Goal: Information Seeking & Learning: Learn about a topic

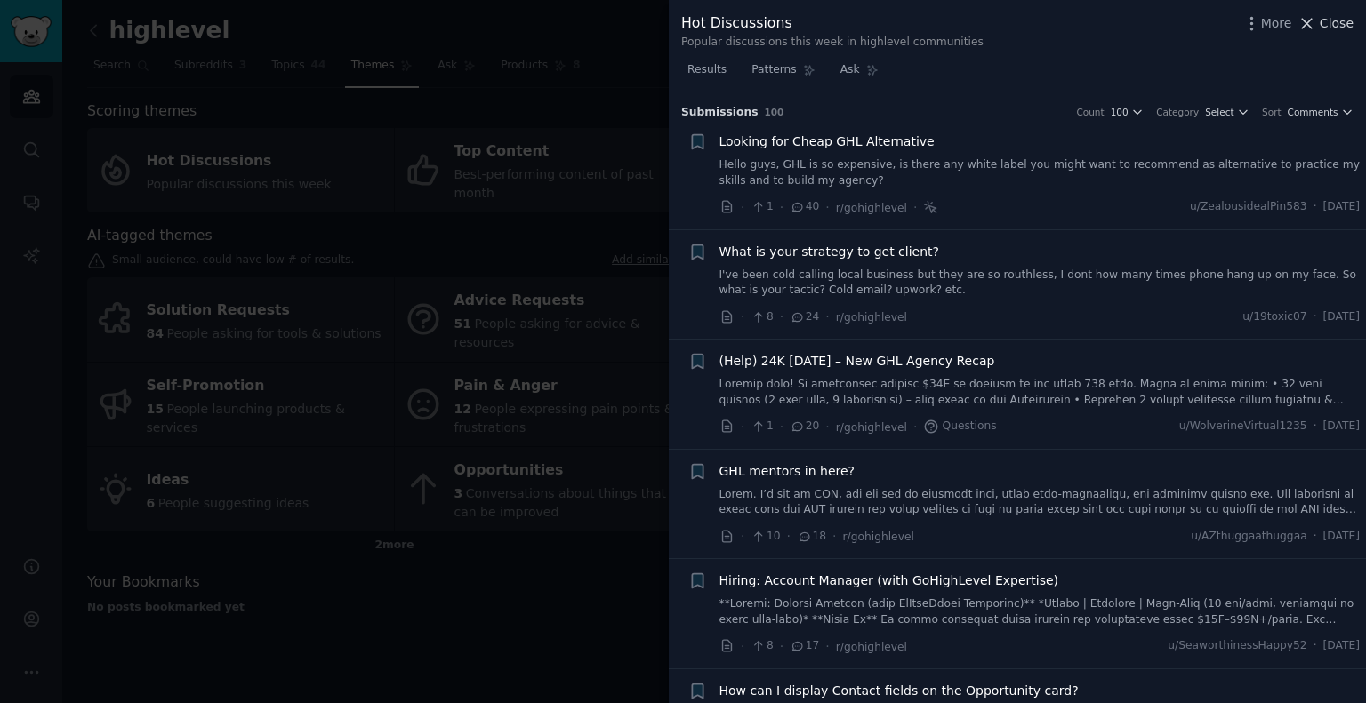
scroll to position [4099, 0]
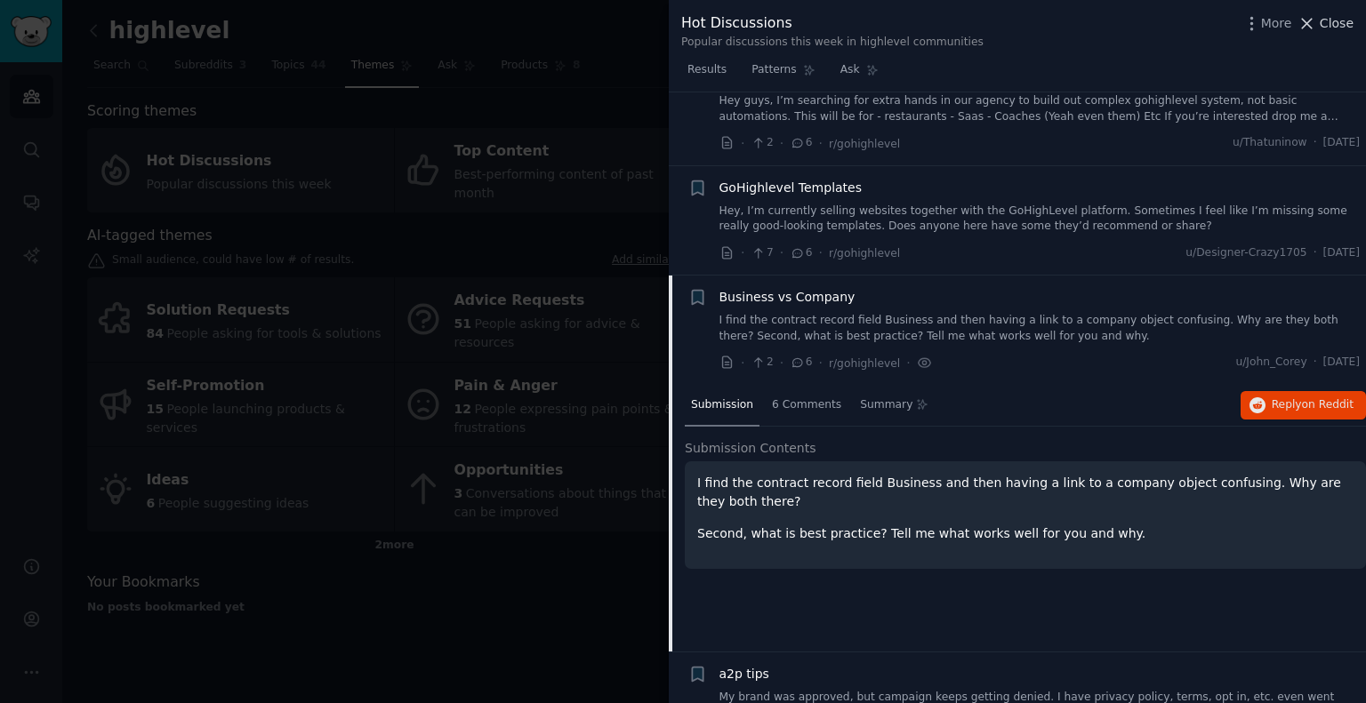
click at [1336, 21] on span "Close" at bounding box center [1337, 23] width 34 height 19
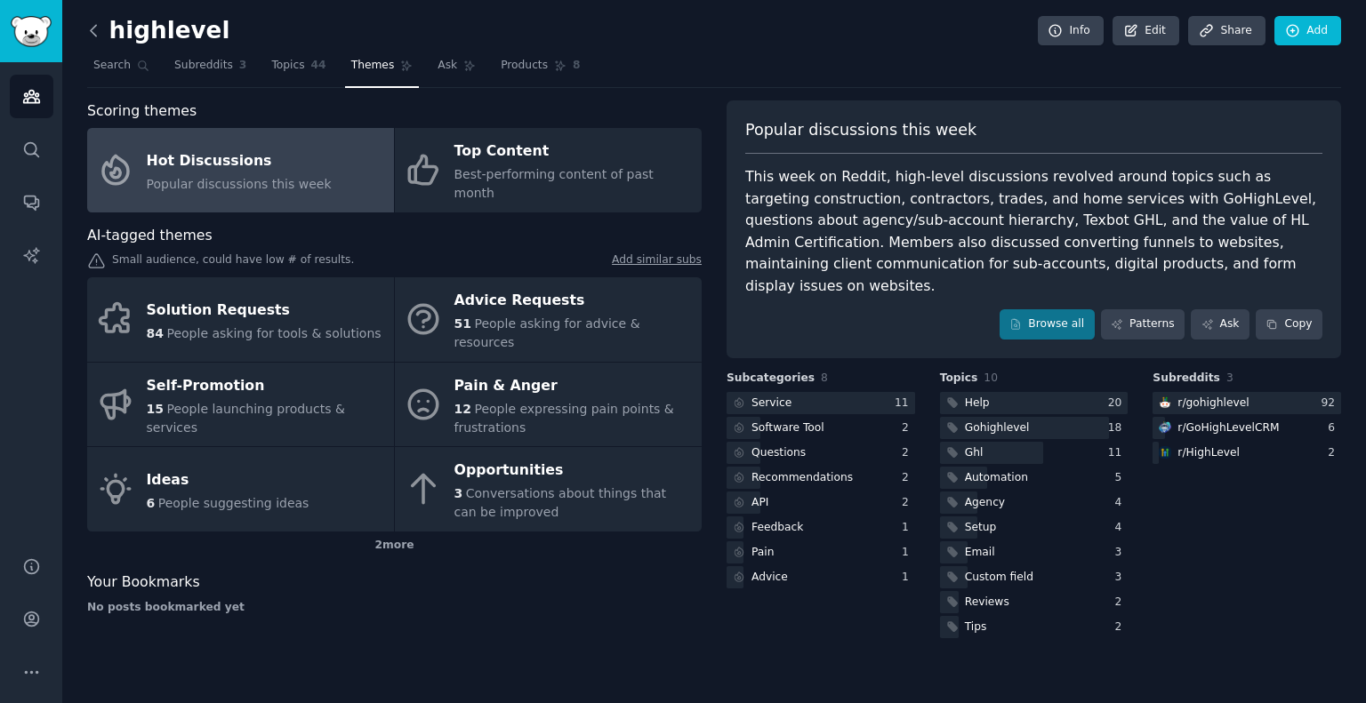
click at [96, 37] on icon at bounding box center [93, 30] width 19 height 19
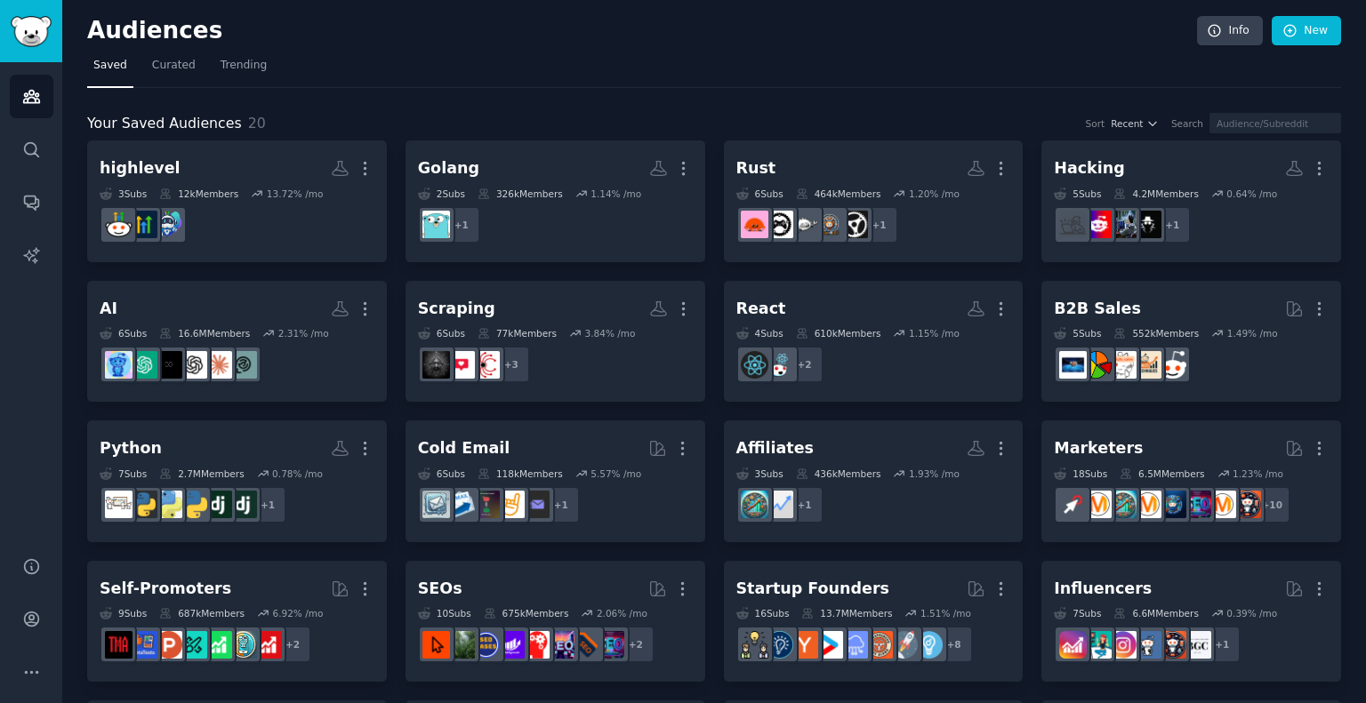
scroll to position [233, 0]
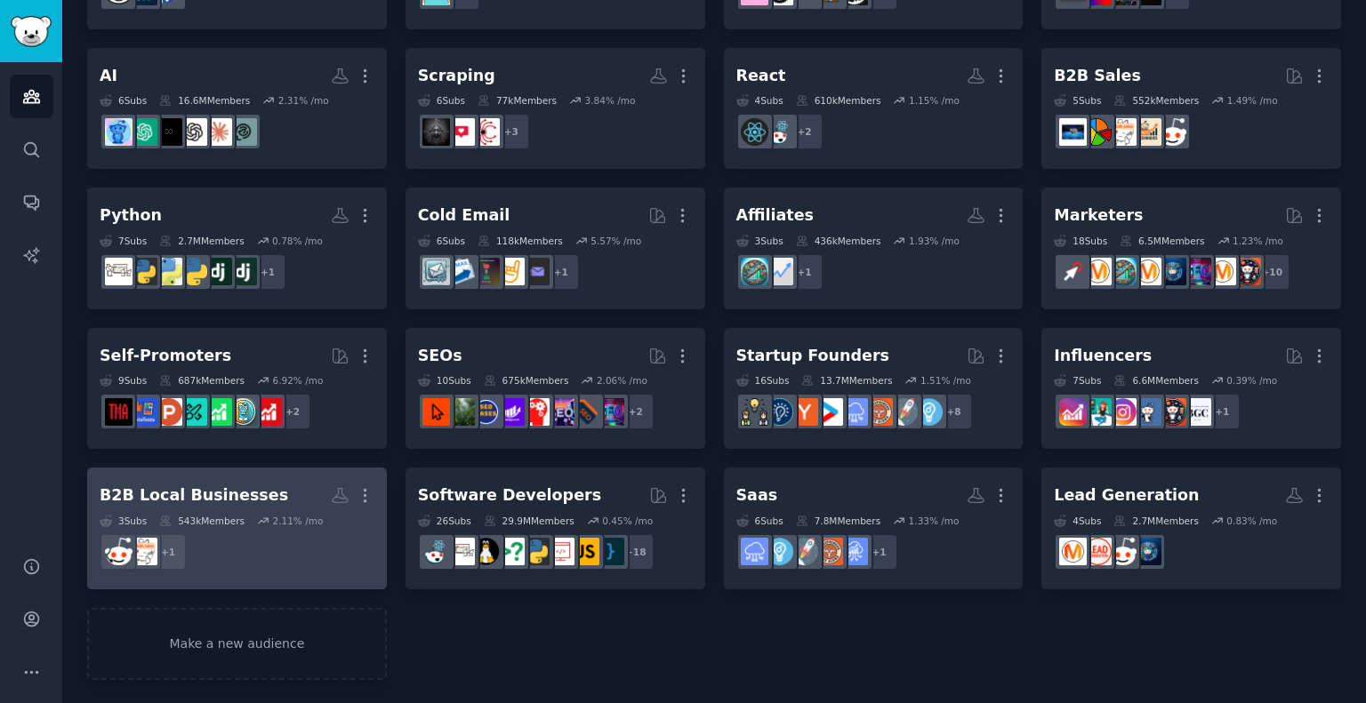
click at [213, 498] on div "B2B Local Businesses" at bounding box center [194, 496] width 189 height 22
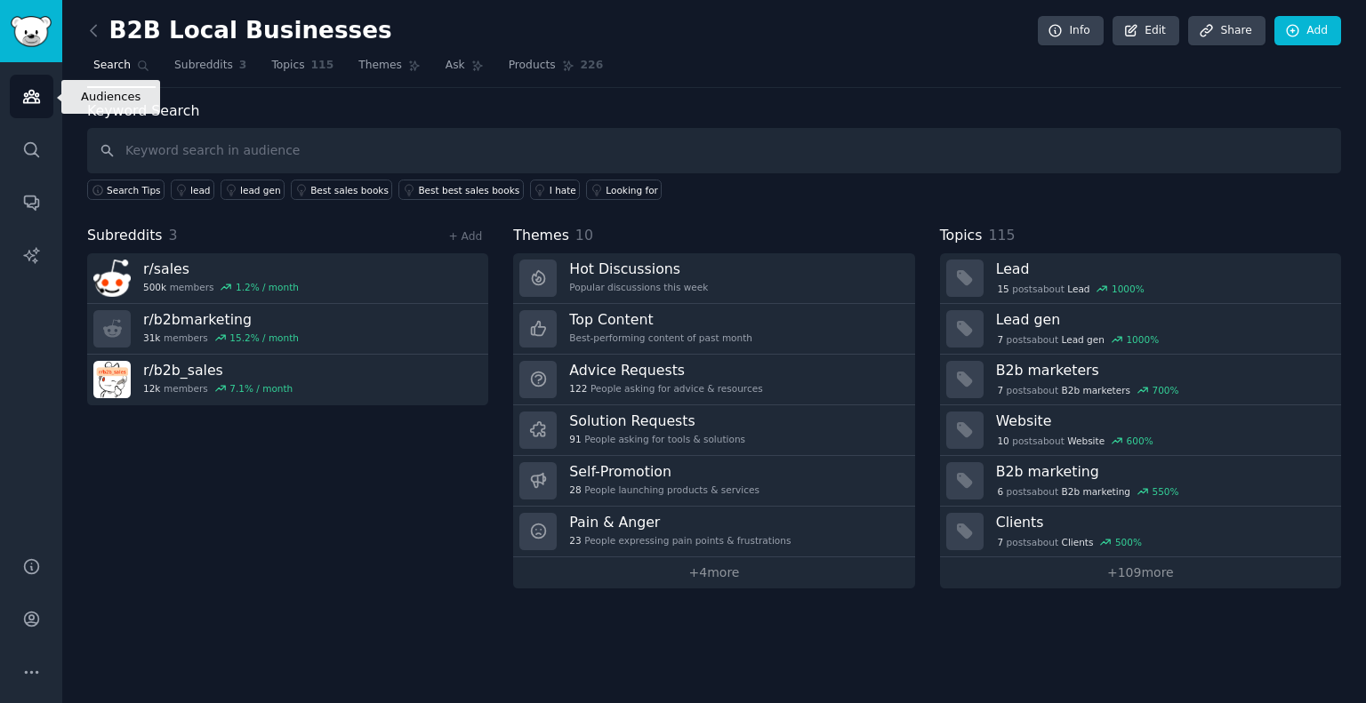
click at [28, 101] on icon "Sidebar" at bounding box center [31, 96] width 19 height 19
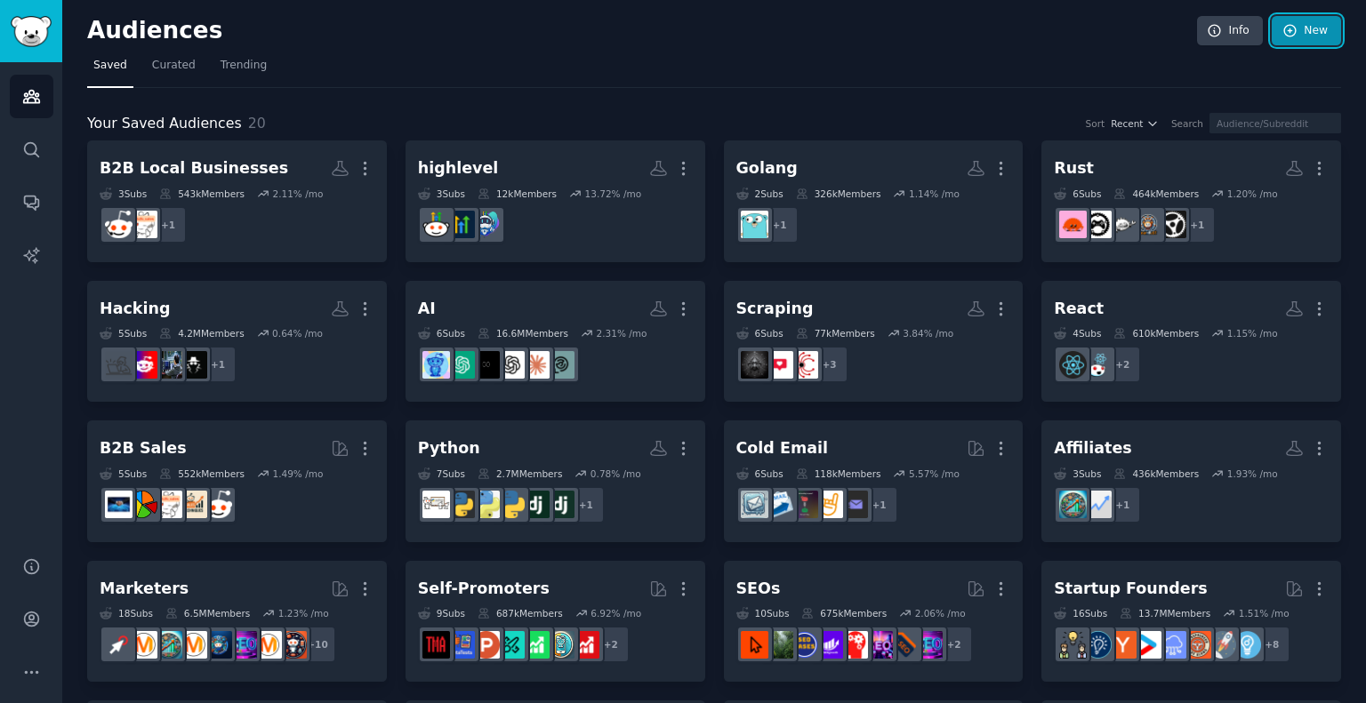
click at [1296, 23] on link "New" at bounding box center [1306, 31] width 69 height 30
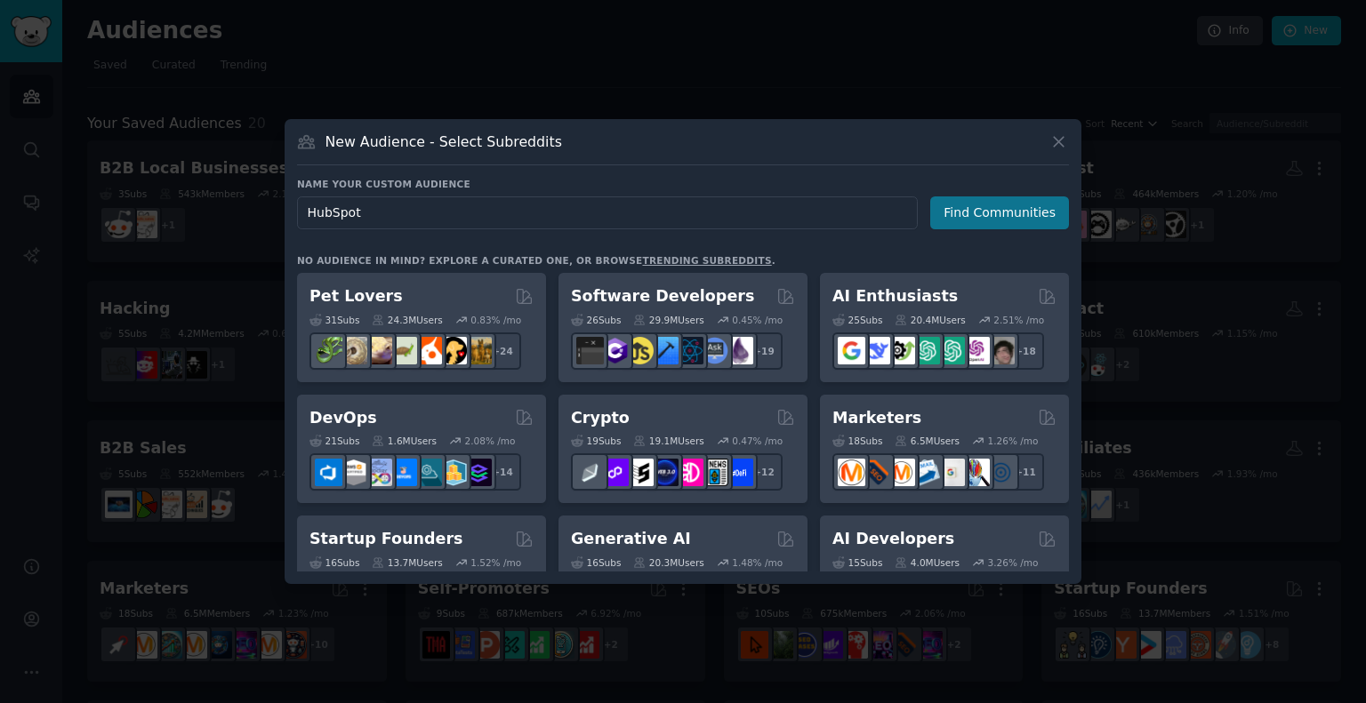
type input "HubSpot"
click at [978, 214] on button "Find Communities" at bounding box center [999, 213] width 139 height 33
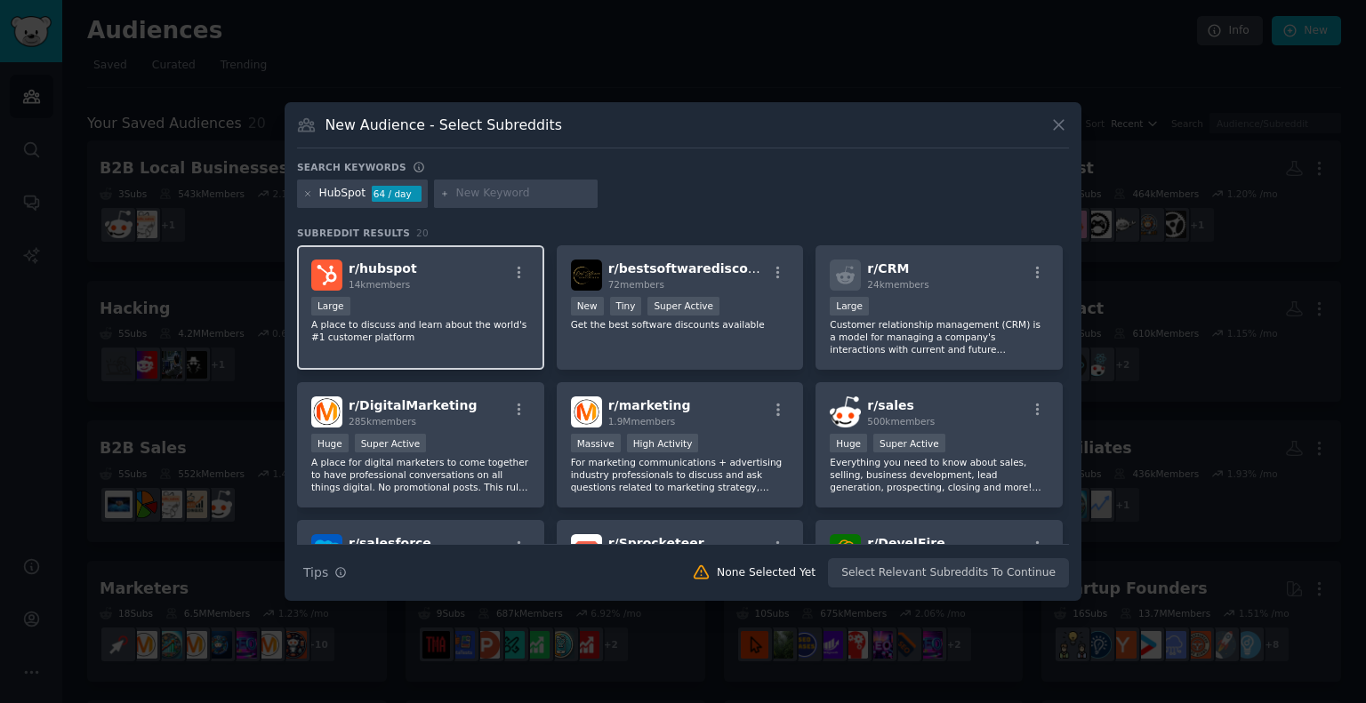
click at [441, 320] on p "A place to discuss and learn about the world's #1 customer platform" at bounding box center [420, 330] width 219 height 25
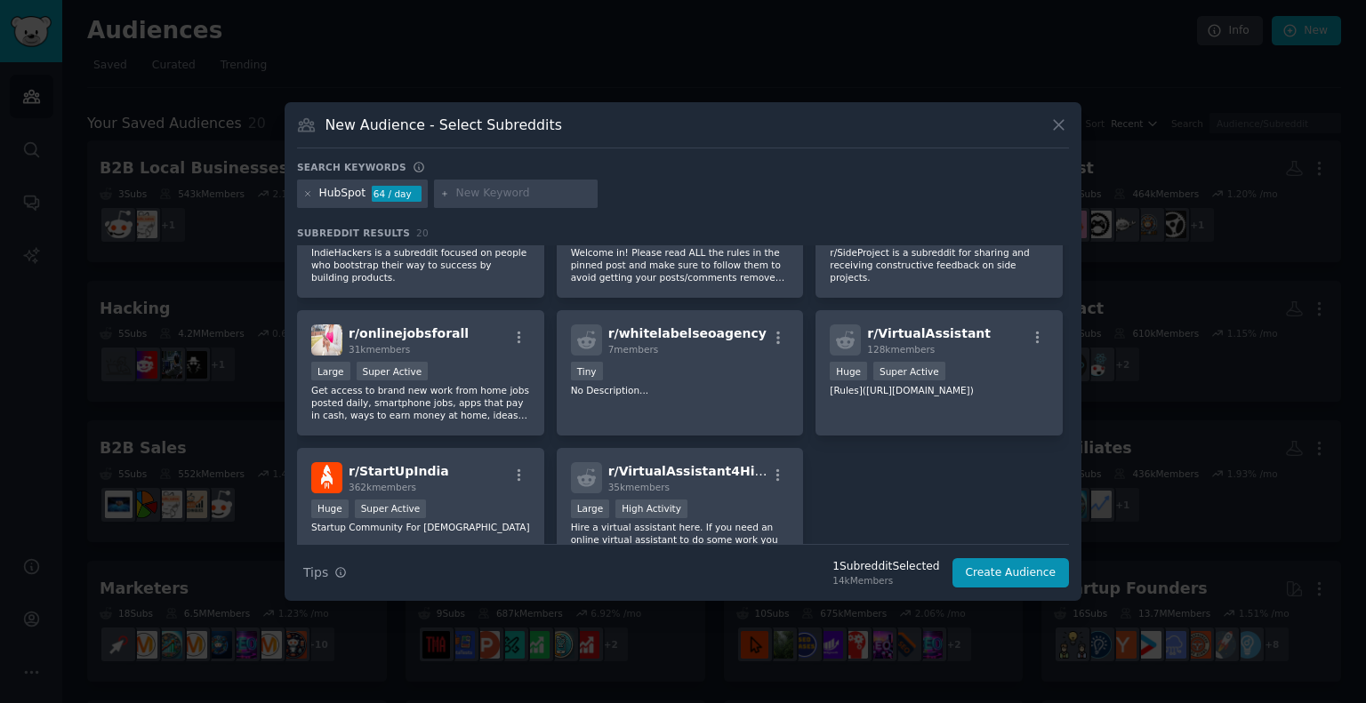
scroll to position [700, 0]
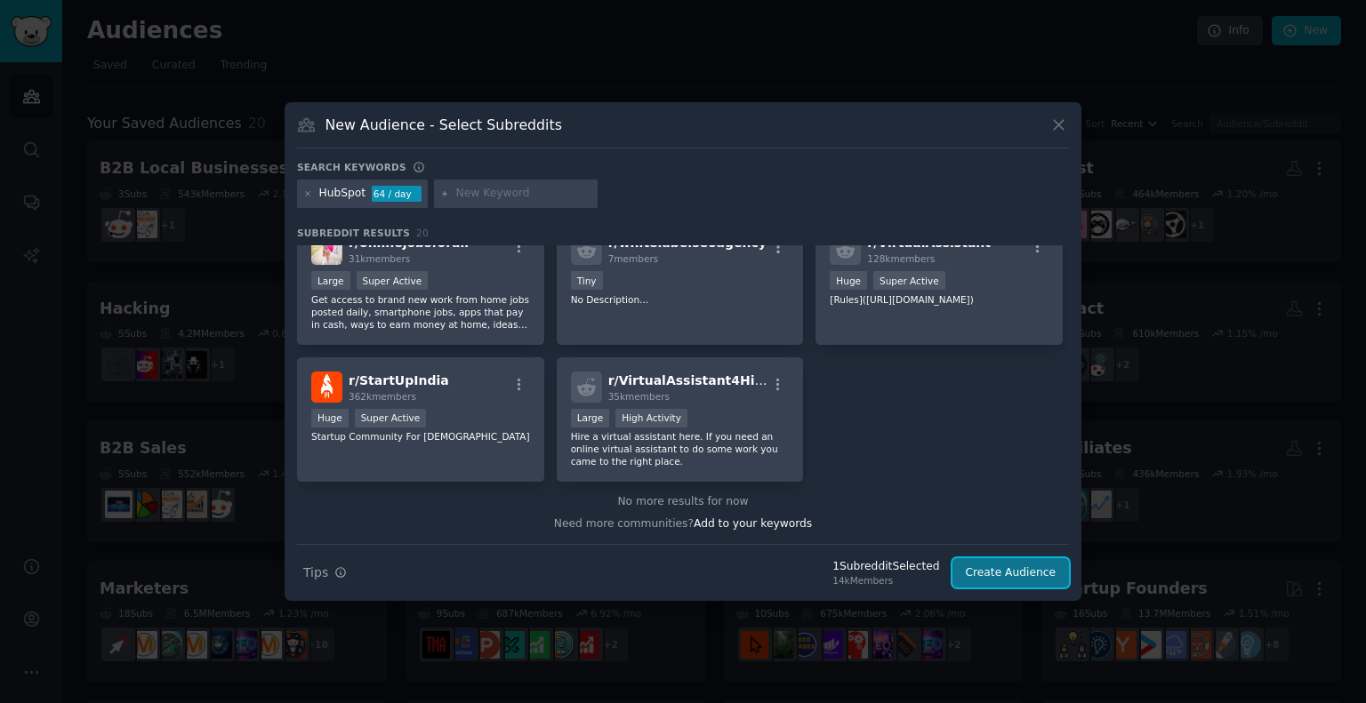
click at [1015, 568] on button "Create Audience" at bounding box center [1010, 573] width 117 height 30
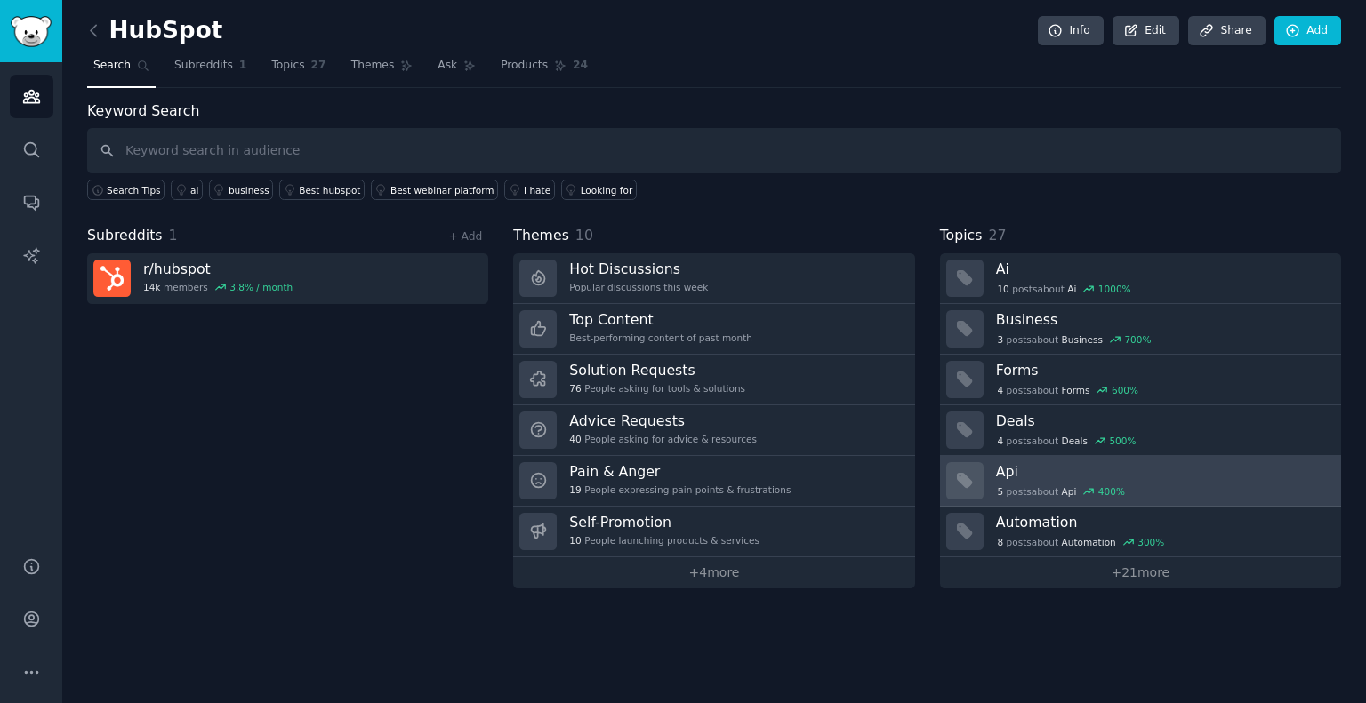
click at [1014, 469] on h3 "Api" at bounding box center [1162, 471] width 333 height 19
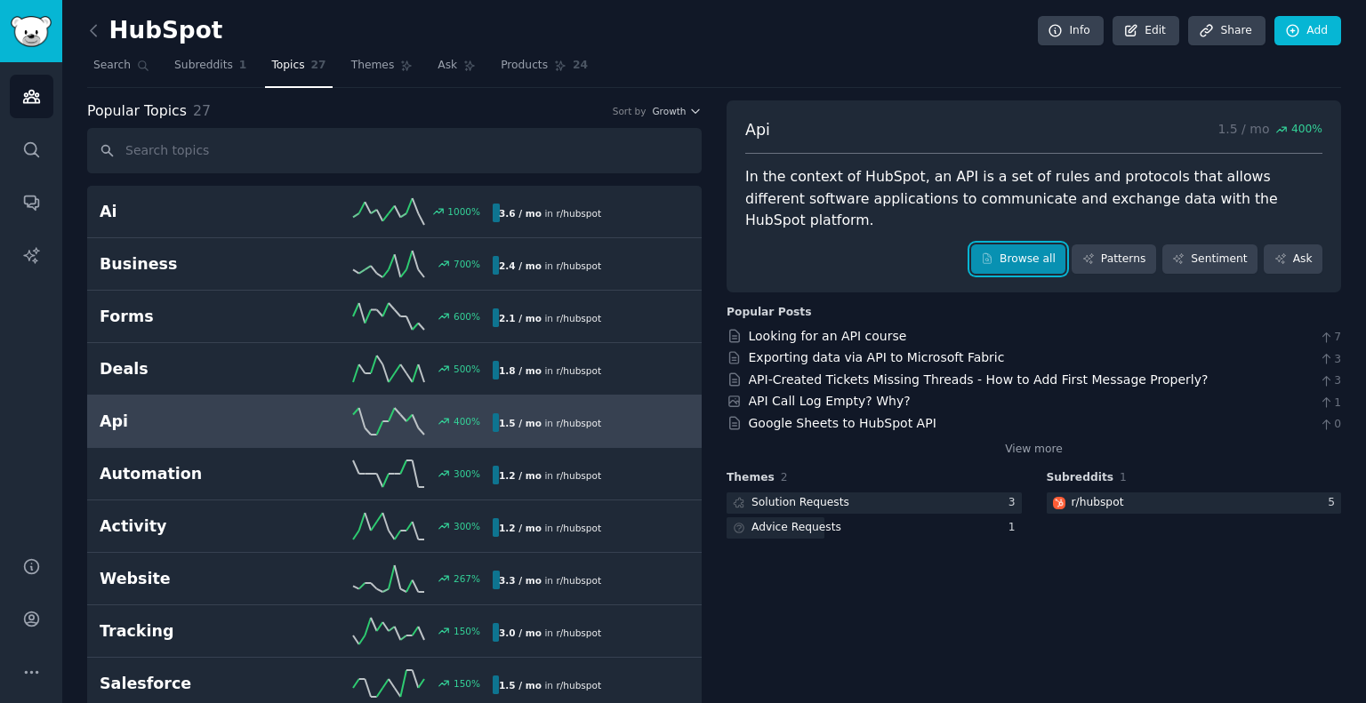
click at [1032, 245] on link "Browse all" at bounding box center [1018, 260] width 95 height 30
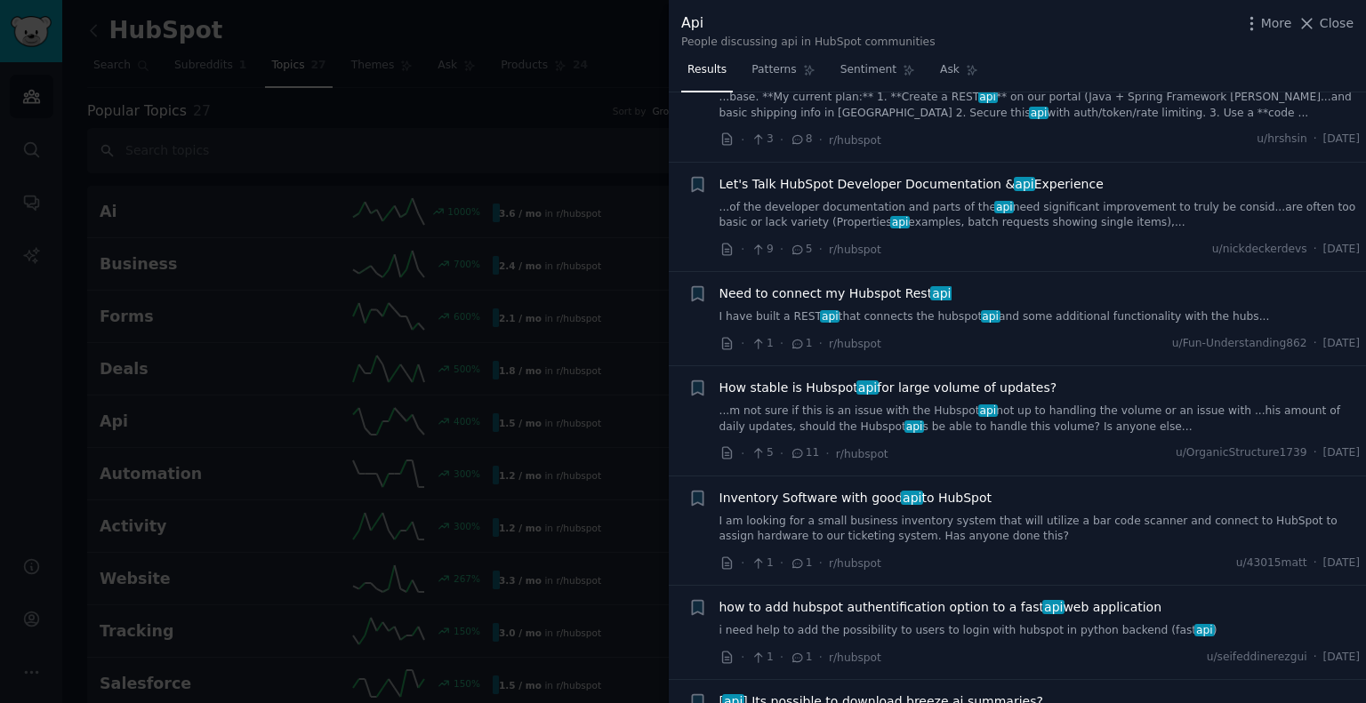
scroll to position [1007, 0]
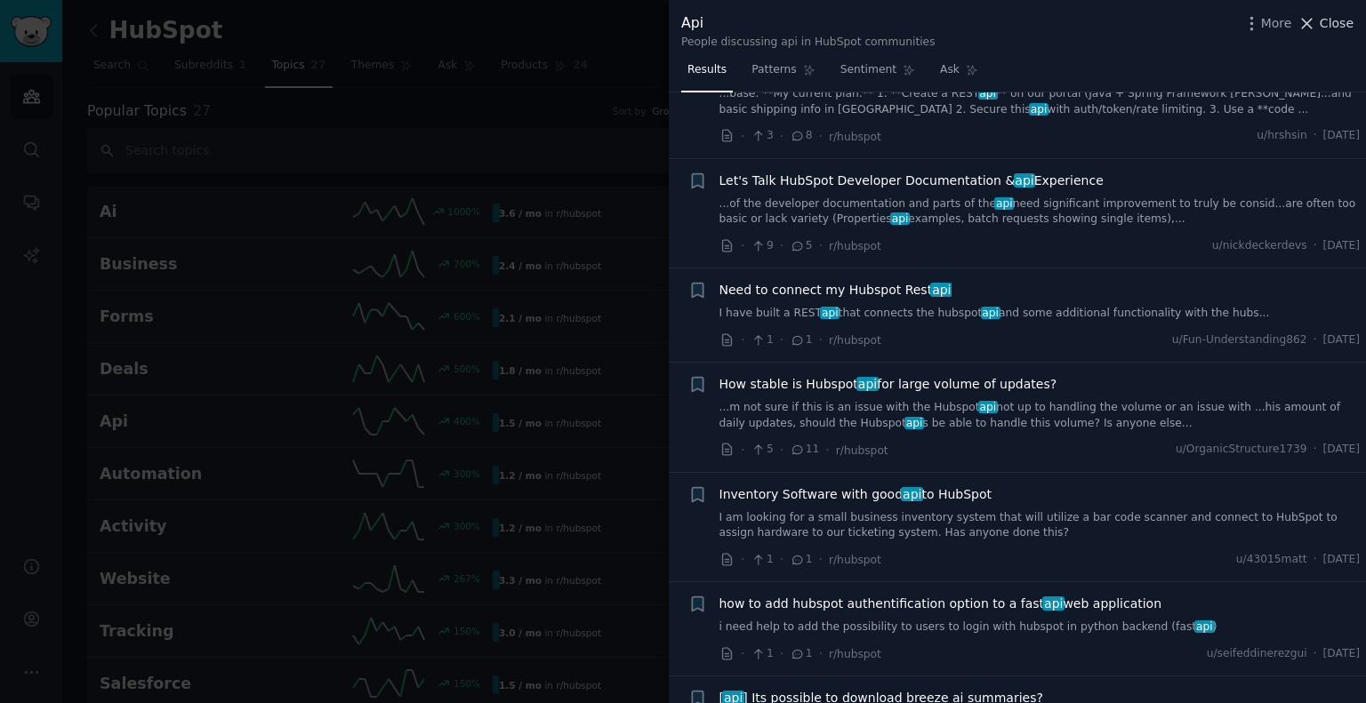
click at [1341, 28] on span "Close" at bounding box center [1337, 23] width 34 height 19
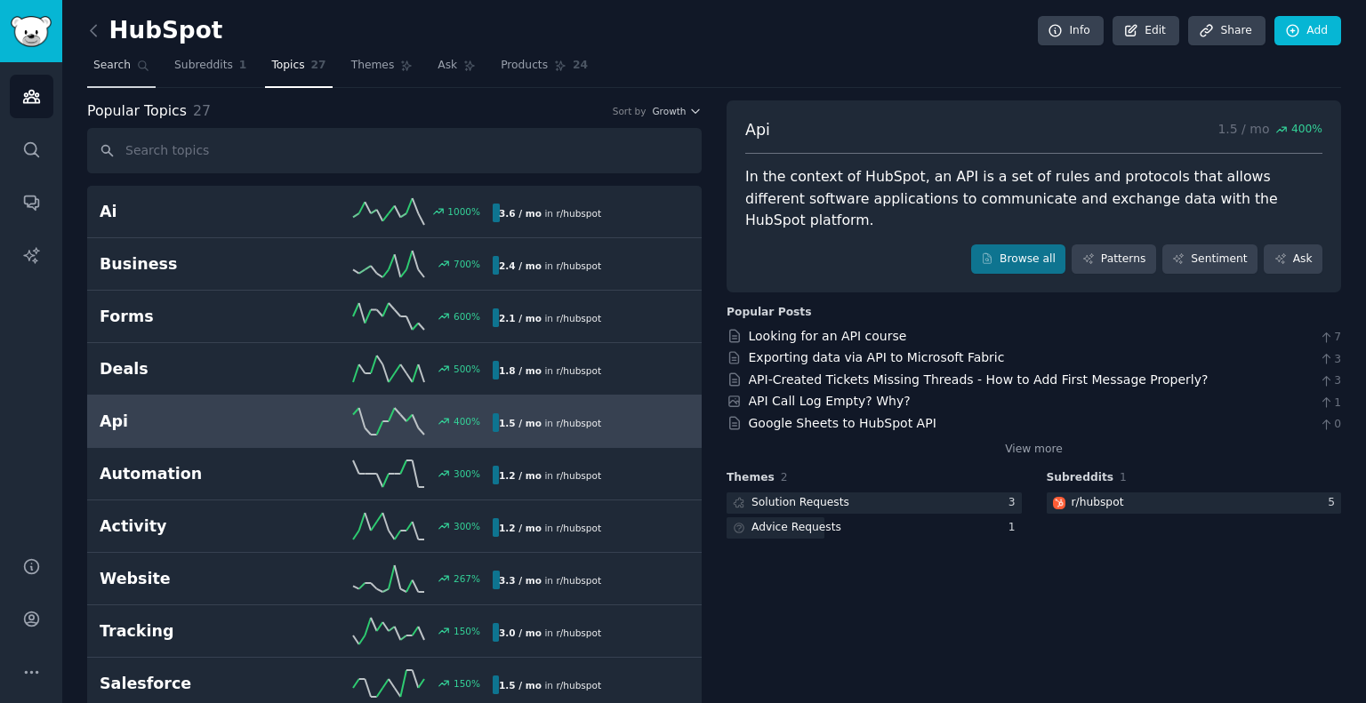
click at [119, 65] on span "Search" at bounding box center [111, 66] width 37 height 16
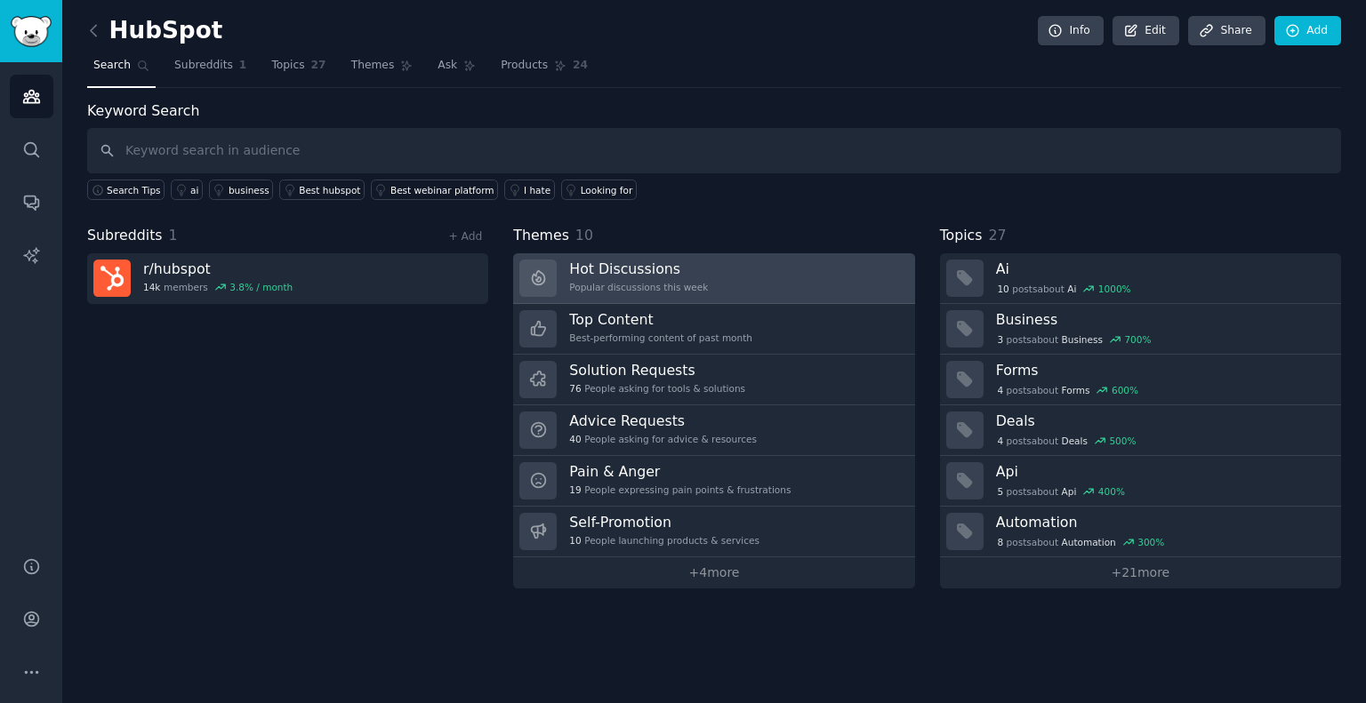
click at [641, 275] on h3 "Hot Discussions" at bounding box center [638, 269] width 139 height 19
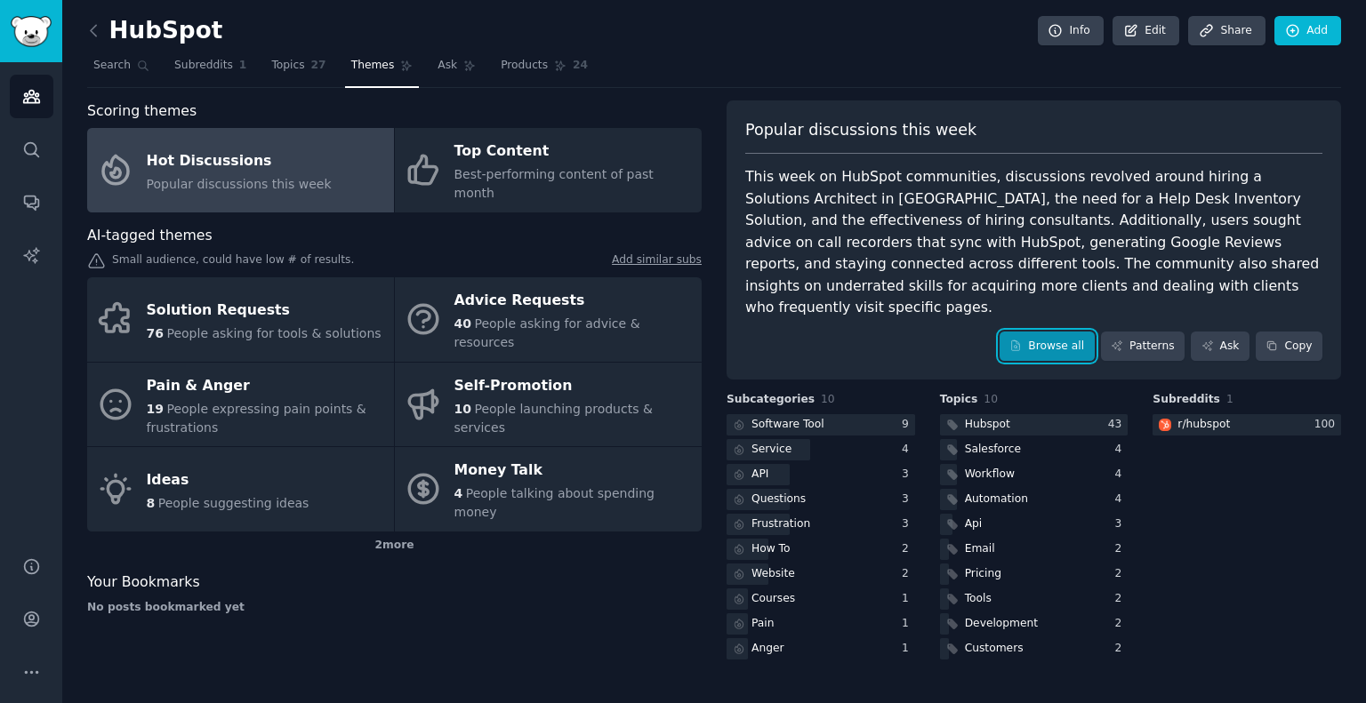
click at [1058, 332] on link "Browse all" at bounding box center [1046, 347] width 95 height 30
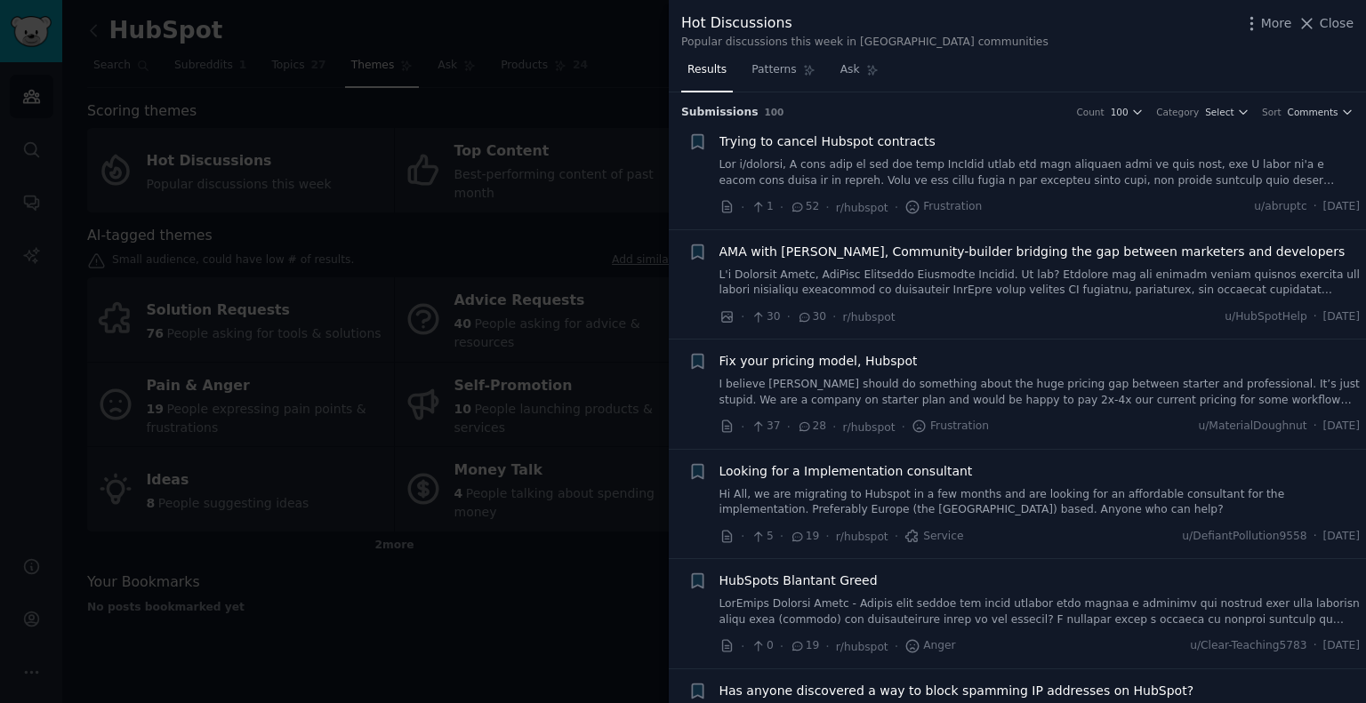
click at [842, 136] on span "Trying to cancel Hubspot contracts" at bounding box center [827, 141] width 216 height 19
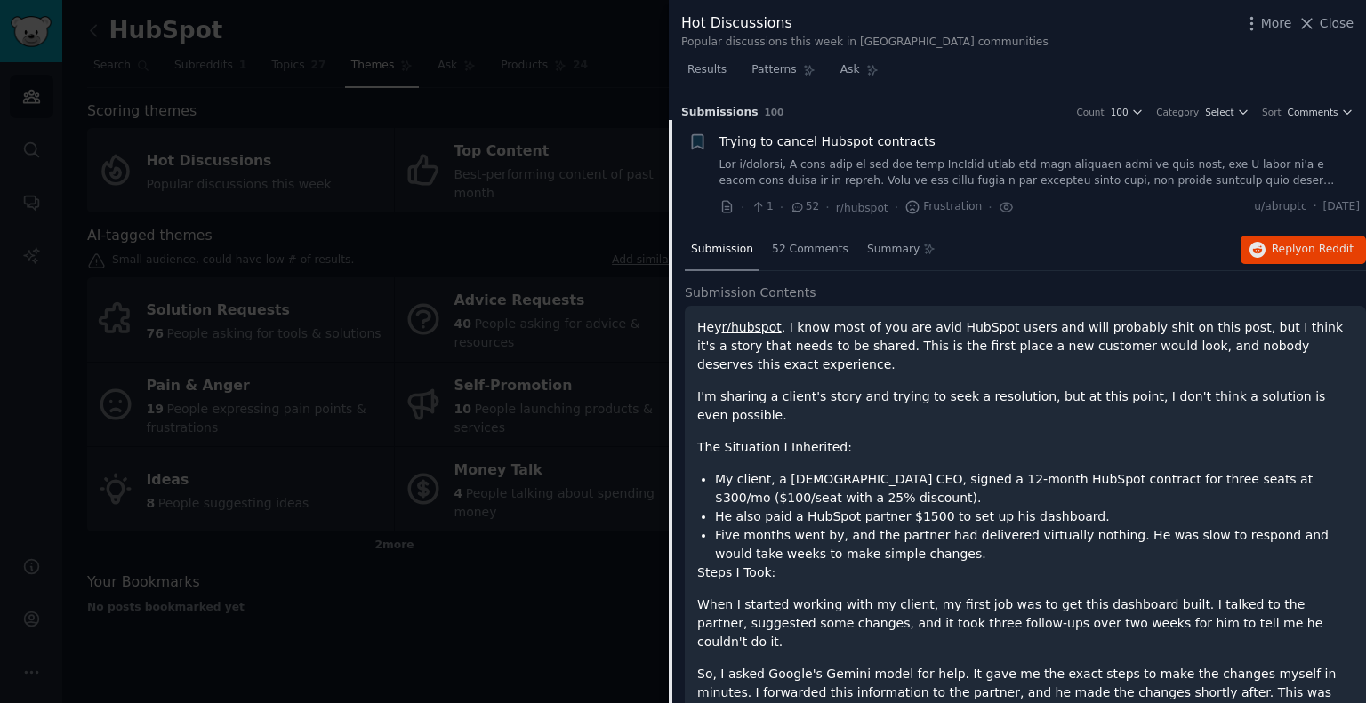
scroll to position [28, 0]
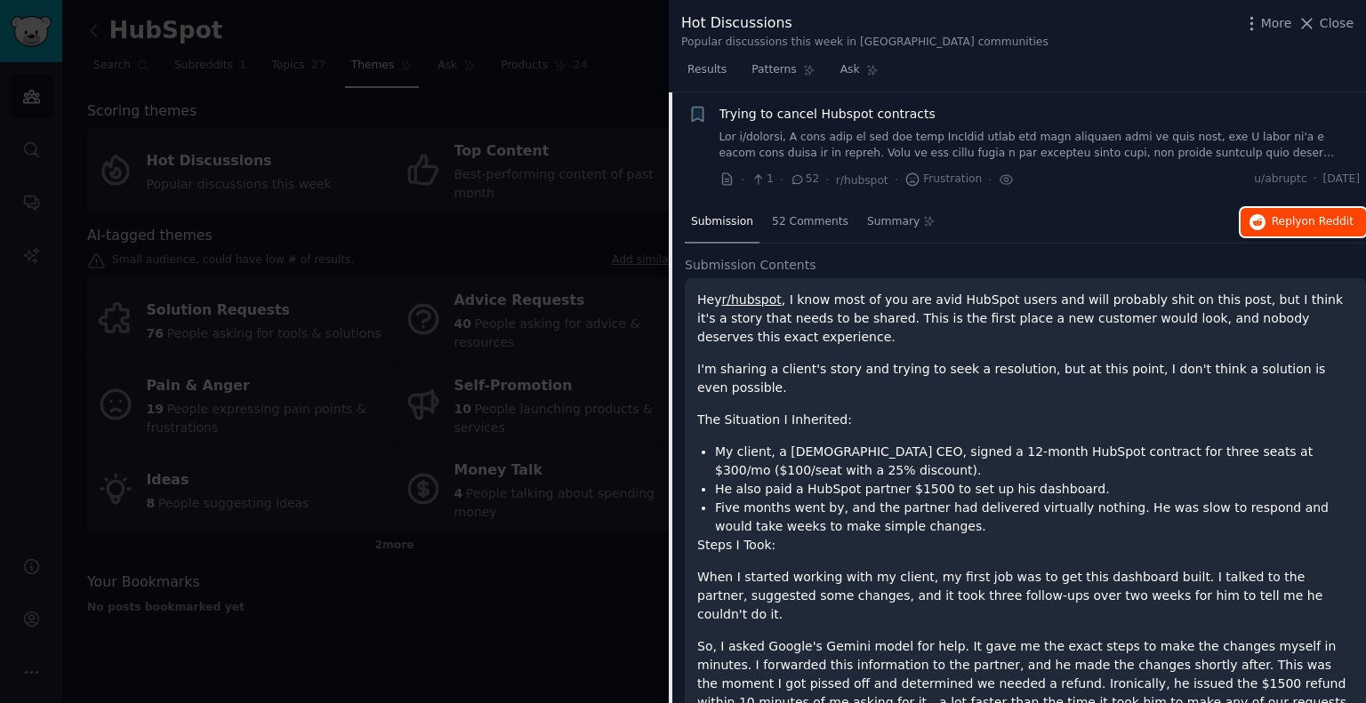
click at [1320, 225] on span "on Reddit" at bounding box center [1328, 221] width 52 height 12
